Goal: Task Accomplishment & Management: Use online tool/utility

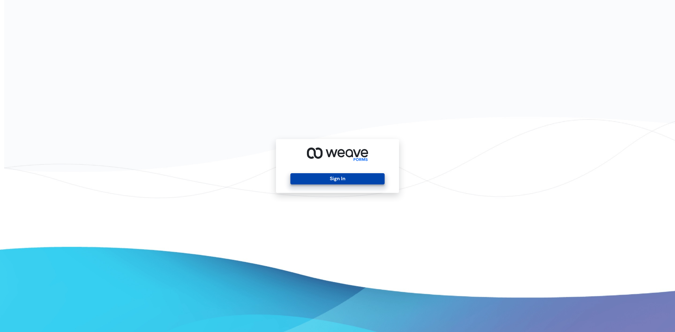
click at [366, 176] on button "Sign In" at bounding box center [337, 178] width 94 height 11
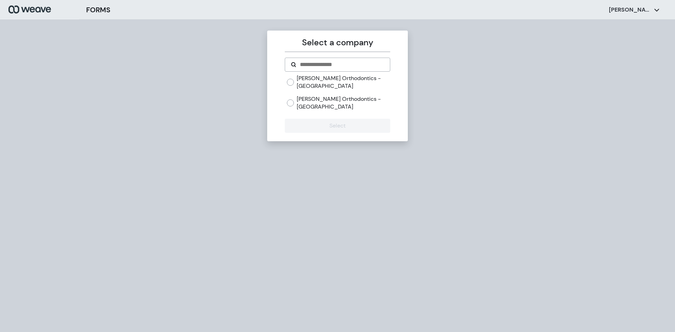
click at [313, 101] on label "[PERSON_NAME] Orthodontics - [GEOGRAPHIC_DATA]" at bounding box center [343, 102] width 93 height 15
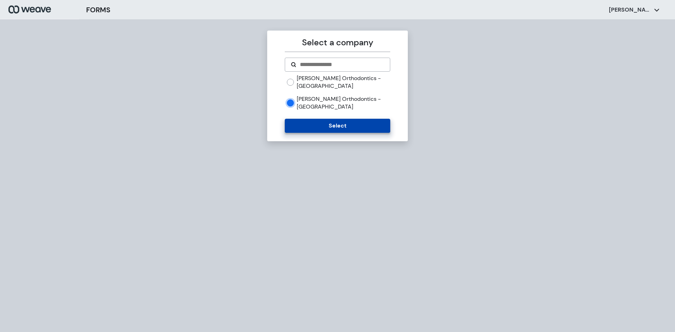
click at [318, 123] on button "Select" at bounding box center [337, 126] width 105 height 14
